Goal: Task Accomplishment & Management: Manage account settings

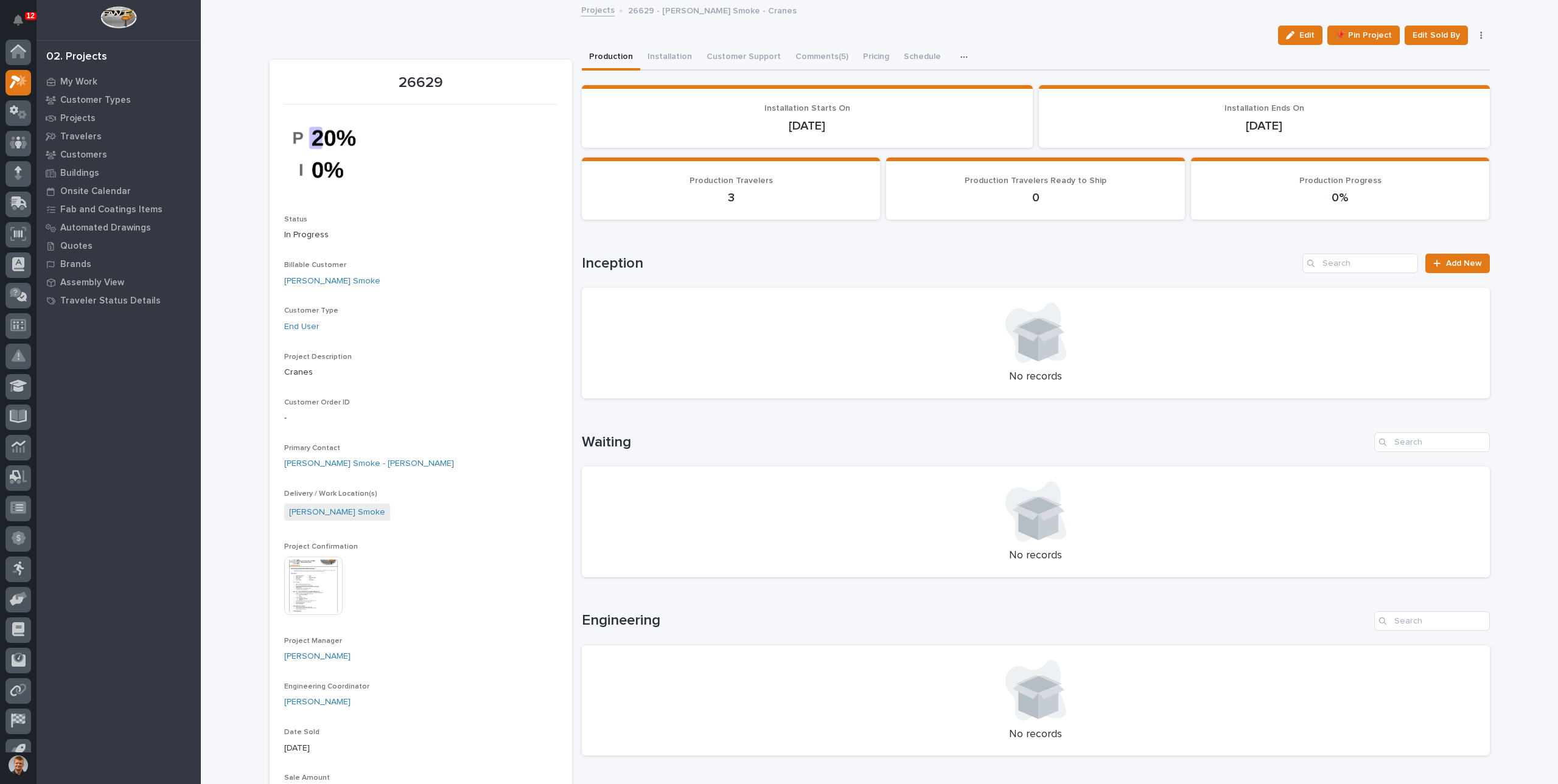
scroll to position [17, 0]
click at [86, 77] on p "My Work" at bounding box center [79, 81] width 37 height 11
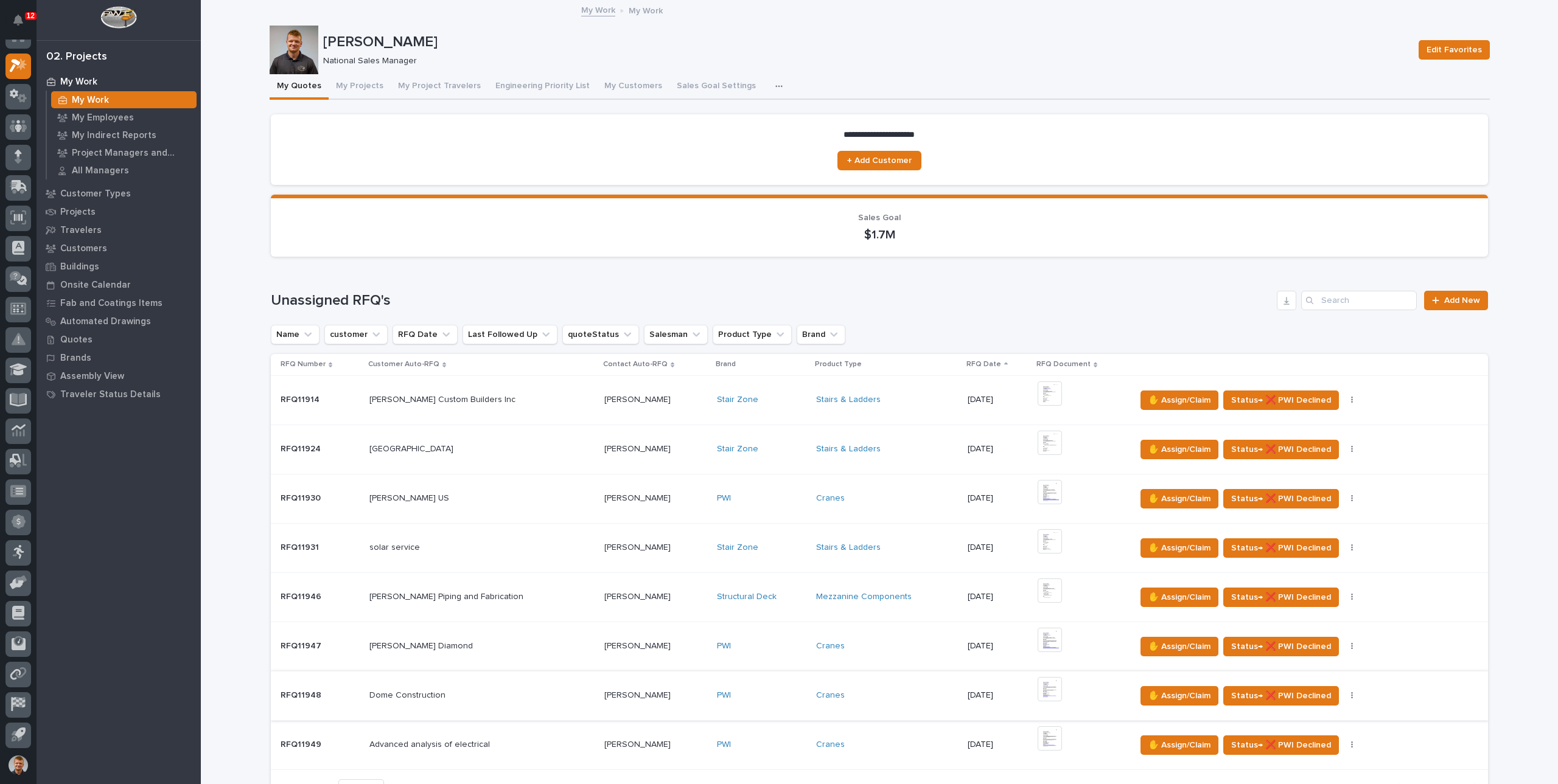
scroll to position [304, 0]
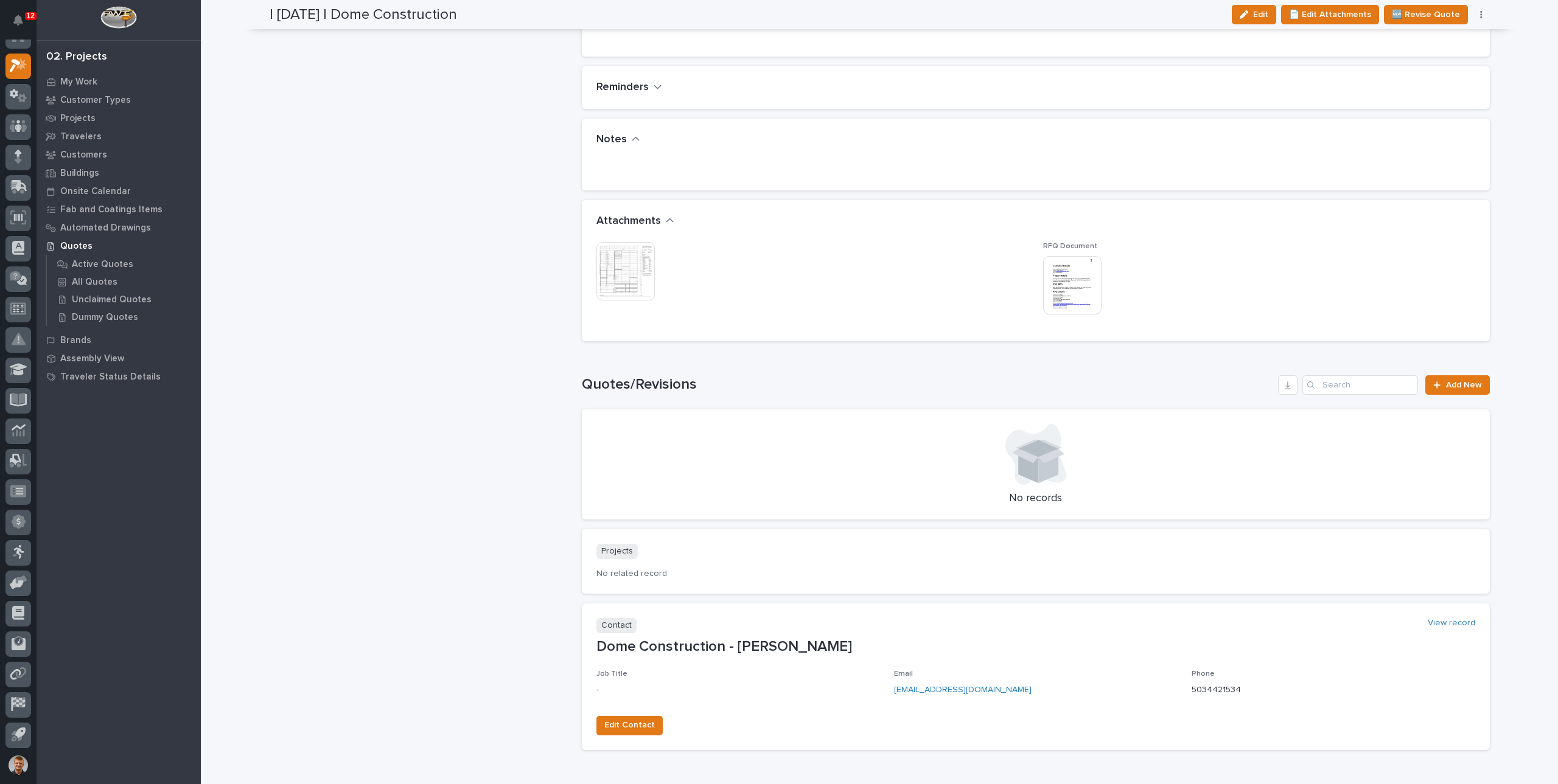
scroll to position [791, 0]
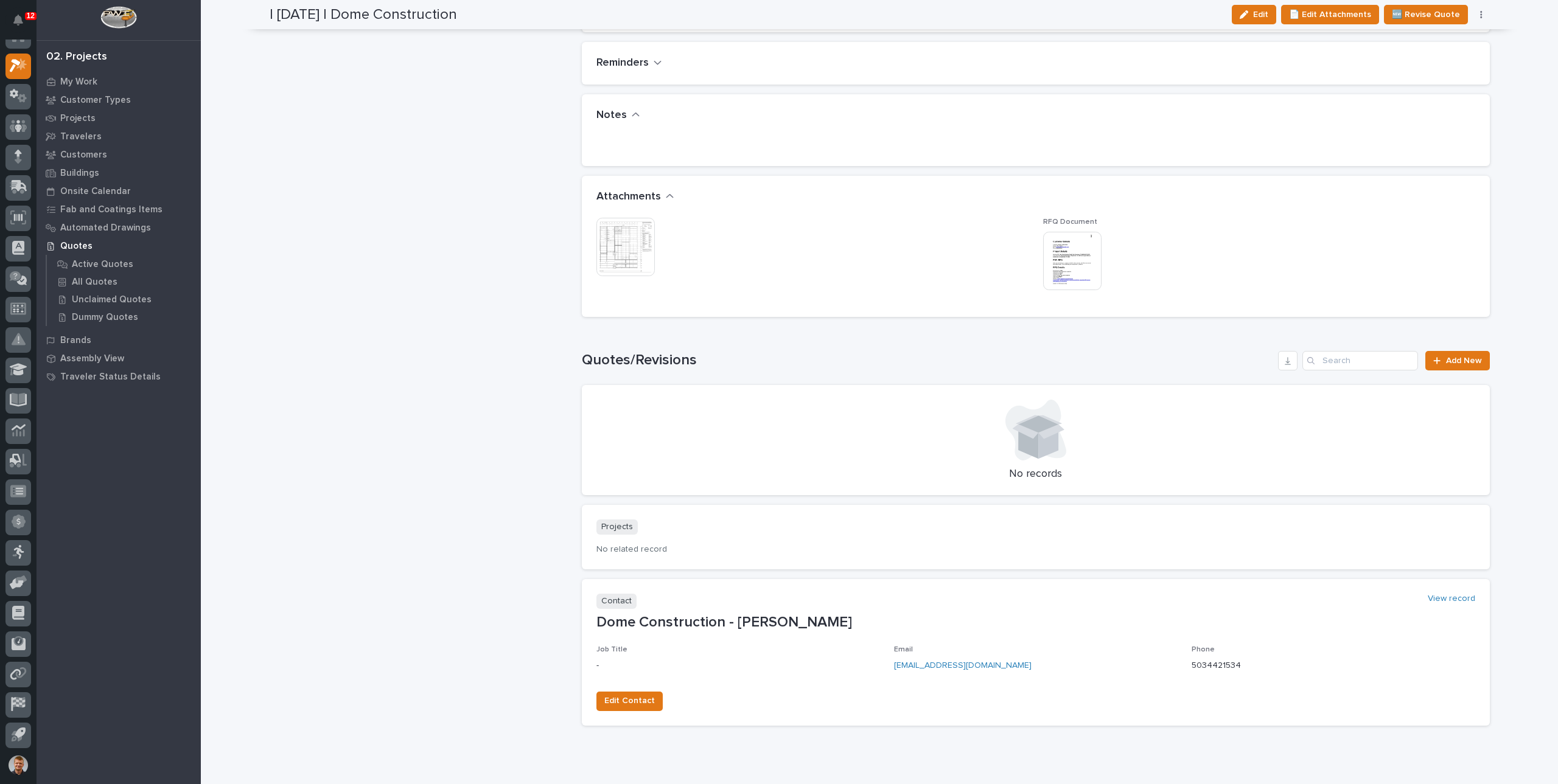
click at [631, 249] on img at bounding box center [626, 247] width 59 height 59
click at [1080, 253] on img at bounding box center [1072, 261] width 59 height 59
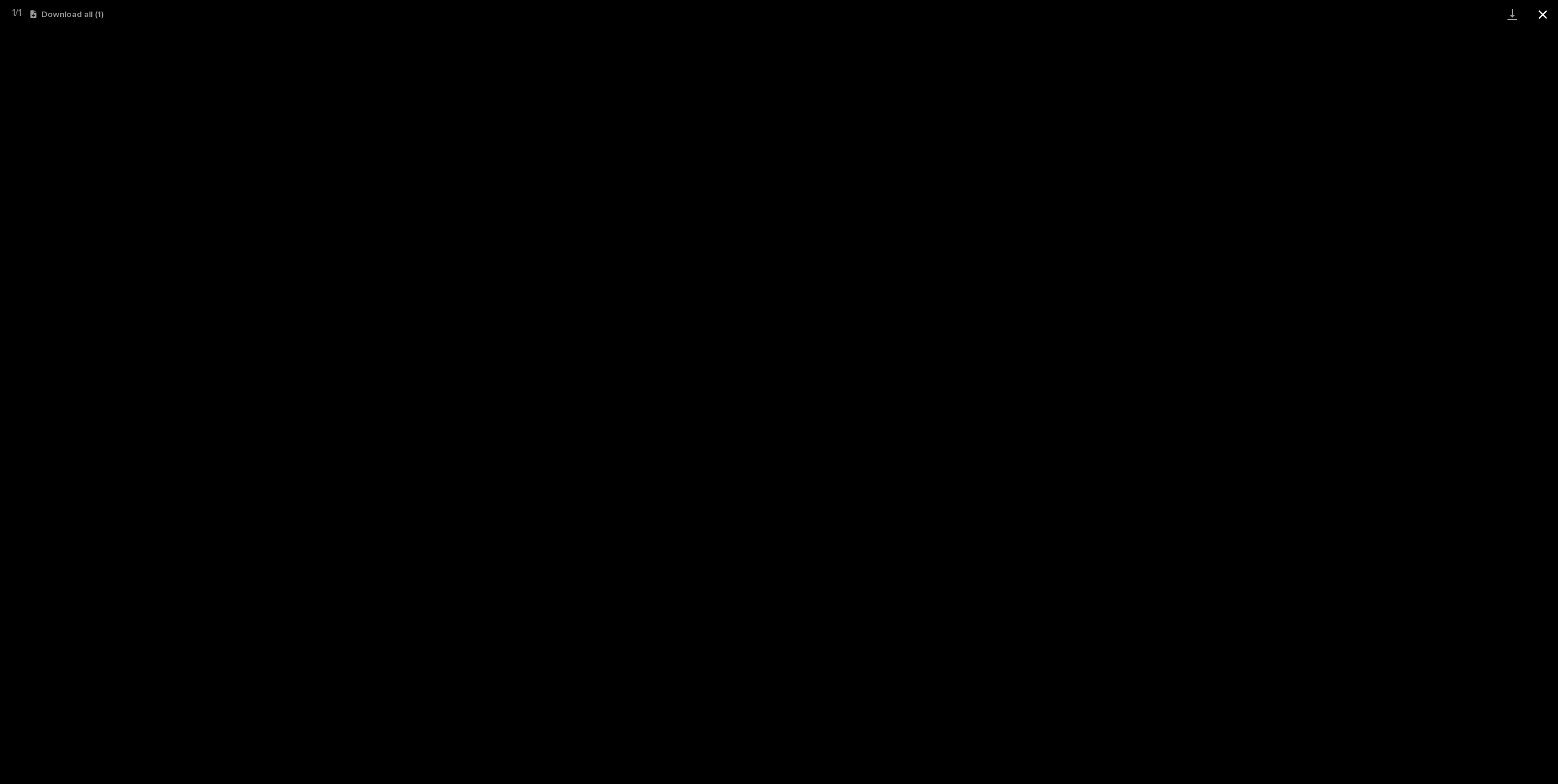
click at [1538, 9] on button "Close gallery" at bounding box center [1543, 14] width 30 height 29
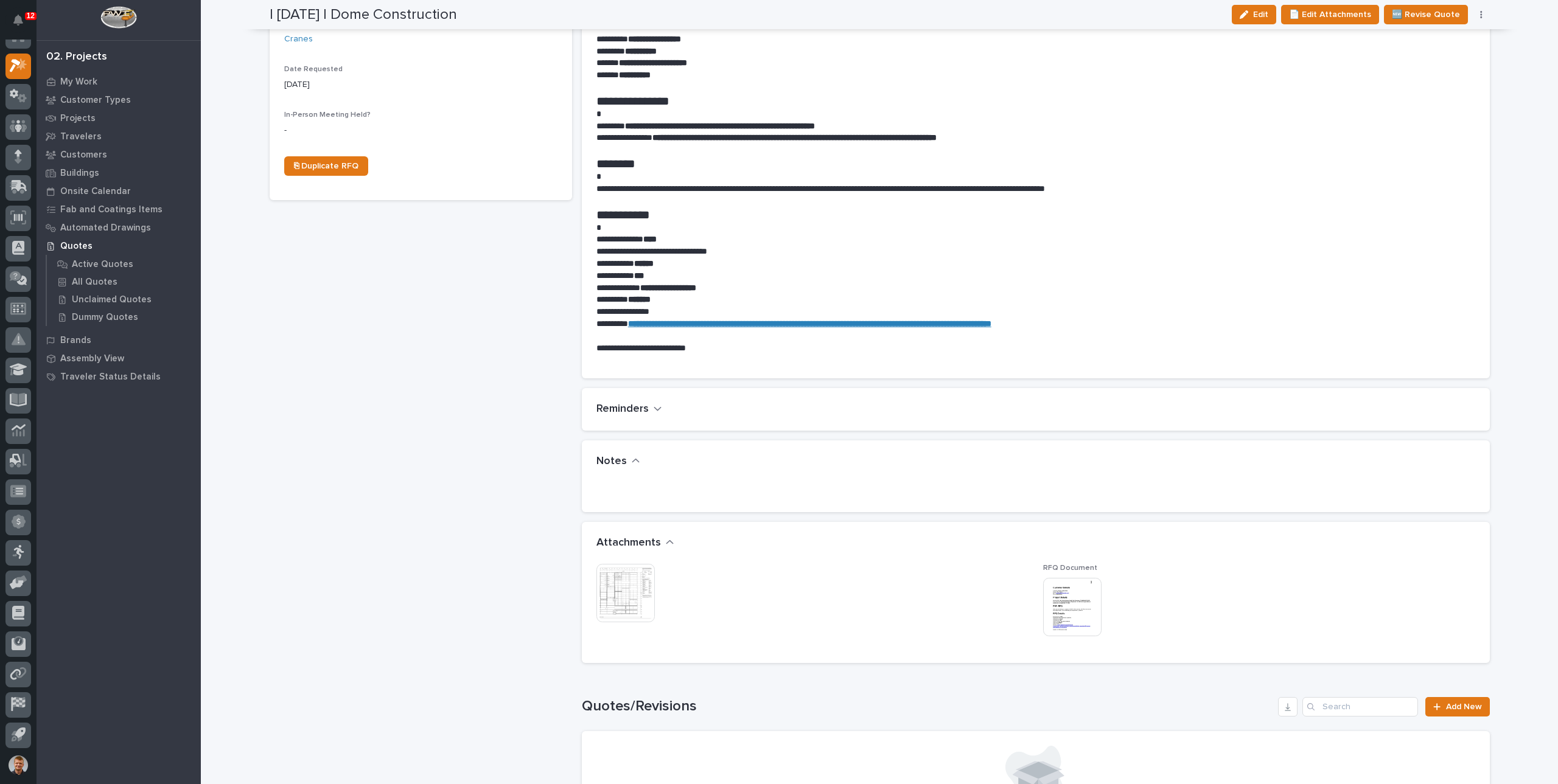
scroll to position [0, 0]
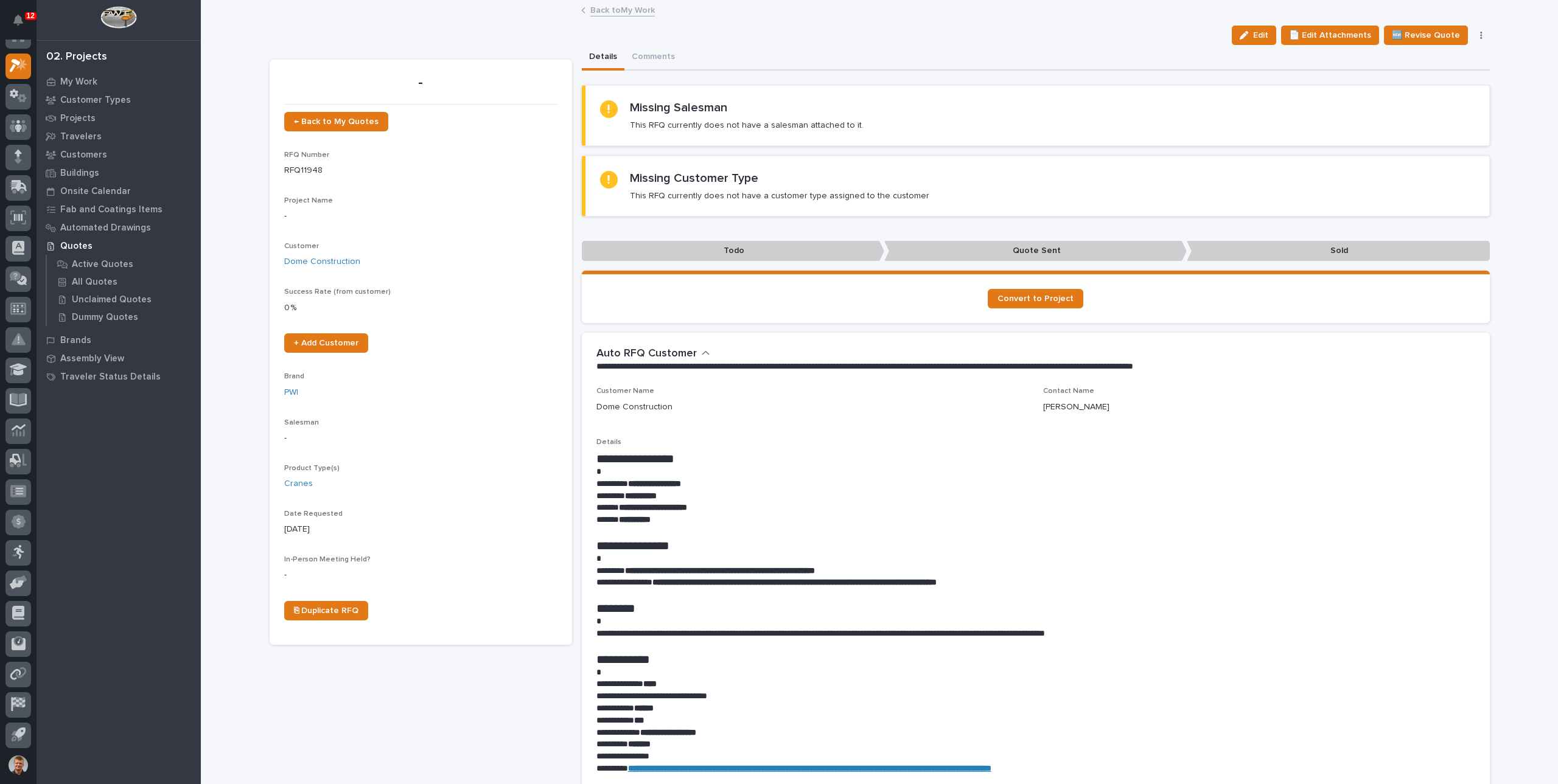
click at [609, 14] on link "Back to My Work" at bounding box center [623, 9] width 65 height 14
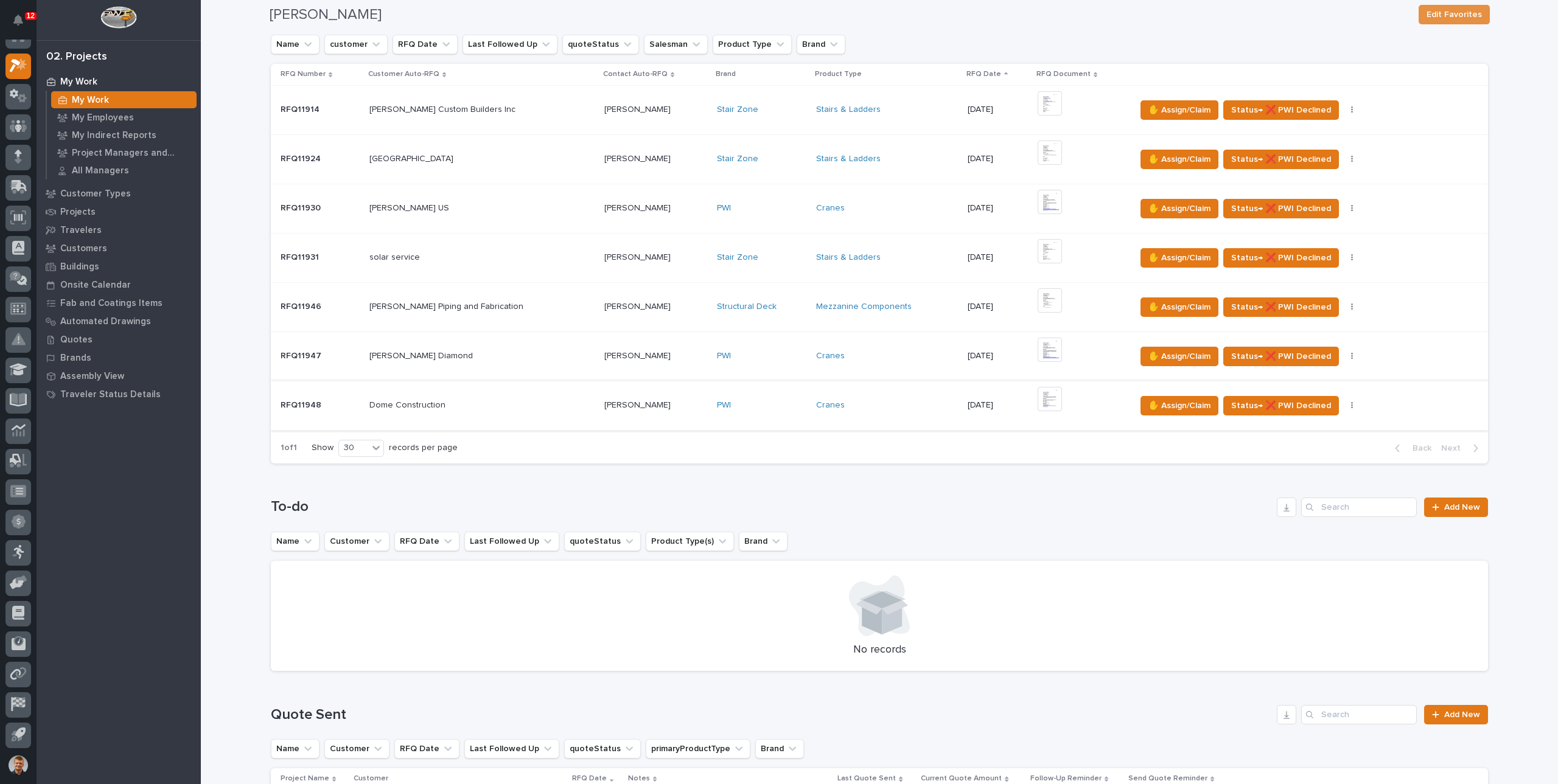
scroll to position [304, 0]
